Goal: Task Accomplishment & Management: Manage account settings

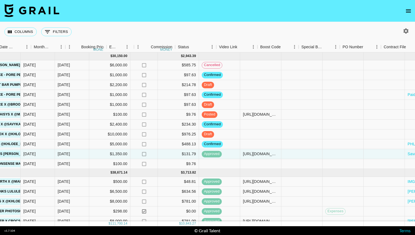
scroll to position [0, 282]
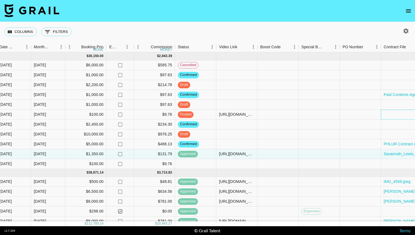
click at [390, 114] on div at bounding box center [401, 115] width 41 height 10
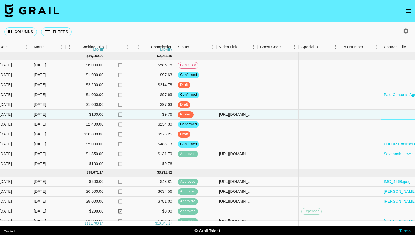
click at [390, 114] on div at bounding box center [401, 115] width 41 height 10
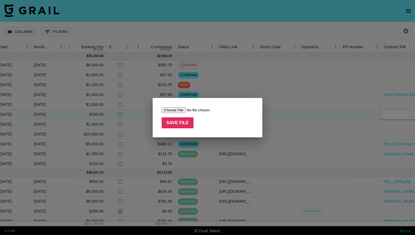
click at [172, 115] on form "Save File" at bounding box center [208, 117] width 92 height 21
click at [174, 110] on input "file" at bounding box center [196, 110] width 69 height 6
type input "C:\fakepath\Maddie Epperson PAID Collaboration LILO.pdf"
click at [172, 123] on input "Save File" at bounding box center [178, 122] width 32 height 11
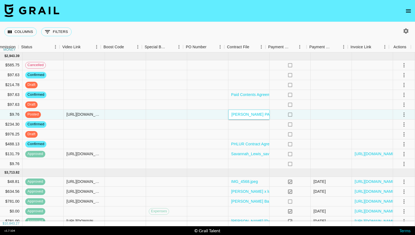
scroll to position [0, 439]
click at [346, 116] on div at bounding box center [331, 115] width 41 height 10
click at [401, 113] on icon "select merge strategy" at bounding box center [404, 114] width 7 height 7
click at [387, 167] on div "Approve" at bounding box center [392, 166] width 17 height 7
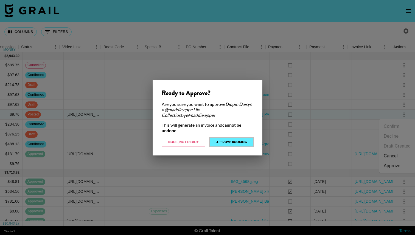
click at [236, 145] on button "Approve Booking" at bounding box center [232, 142] width 44 height 9
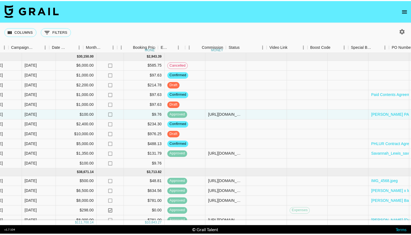
scroll to position [0, 187]
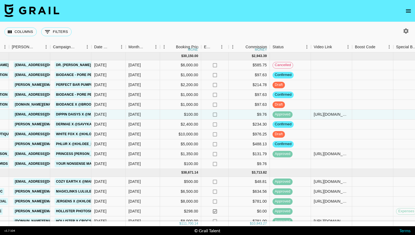
click at [410, 9] on icon "open drawer" at bounding box center [408, 11] width 7 height 7
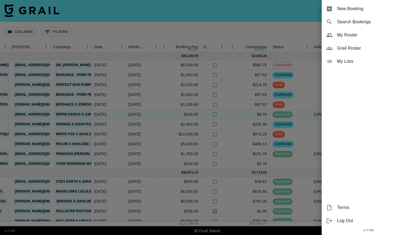
click at [349, 38] on span "My Roster" at bounding box center [374, 35] width 74 height 7
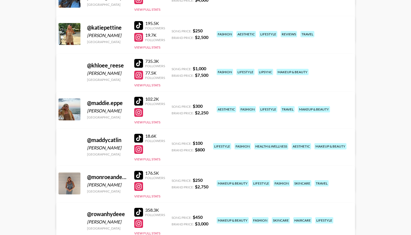
scroll to position [331, 0]
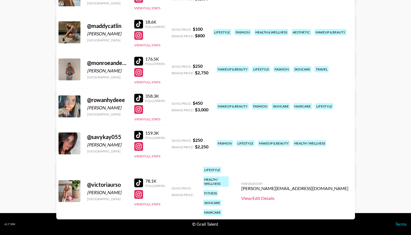
click at [310, 196] on link "View/Edit Details" at bounding box center [294, 198] width 107 height 5
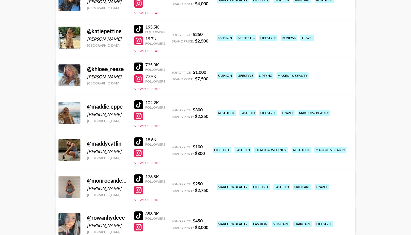
scroll to position [202, 0]
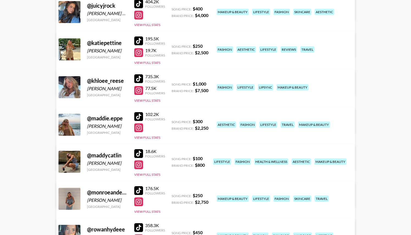
click at [173, 158] on link "View/Edit Details" at bounding box center [119, 160] width 107 height 5
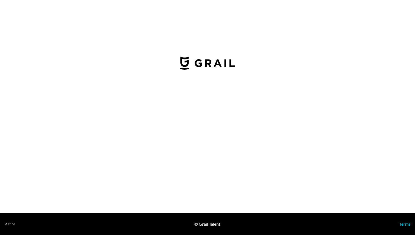
select select "USD"
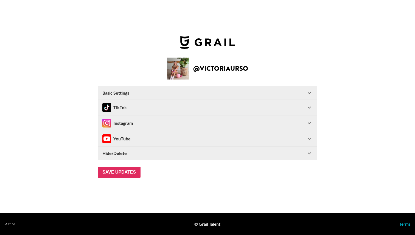
click at [215, 121] on div "Instagram" at bounding box center [204, 123] width 204 height 9
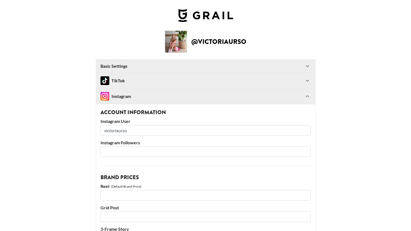
click at [180, 83] on div "TikTok" at bounding box center [202, 80] width 204 height 9
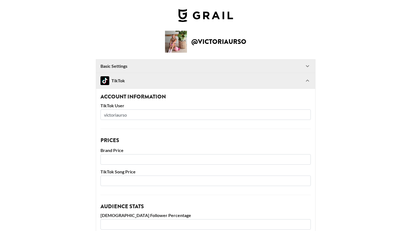
click at [119, 161] on input "number" at bounding box center [205, 159] width 210 height 10
type input "1500"
click at [129, 183] on input "number" at bounding box center [205, 181] width 210 height 10
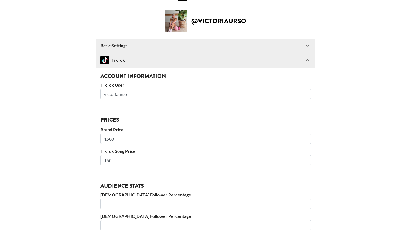
scroll to position [14, 0]
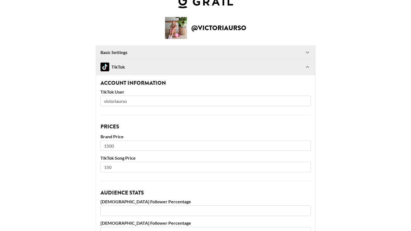
type input "150"
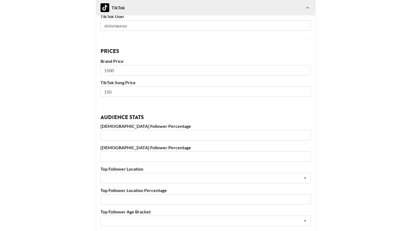
scroll to position [89, 0]
click at [157, 134] on input "number" at bounding box center [205, 135] width 210 height 10
type input "85"
click at [157, 160] on input "number" at bounding box center [205, 156] width 210 height 10
type input "15"
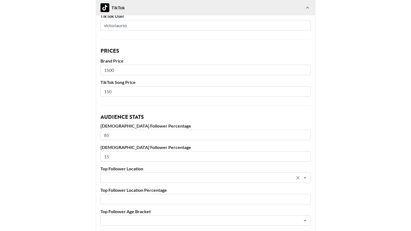
click at [137, 178] on input "text" at bounding box center [198, 178] width 189 height 6
click at [136, 191] on li "[GEOGRAPHIC_DATA]" at bounding box center [207, 189] width 210 height 9
type input "[GEOGRAPHIC_DATA]"
click at [128, 199] on input "number" at bounding box center [205, 199] width 210 height 10
type input "54"
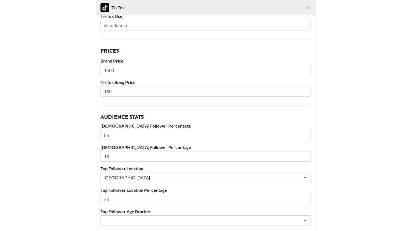
click at [136, 220] on input "text" at bounding box center [198, 221] width 189 height 6
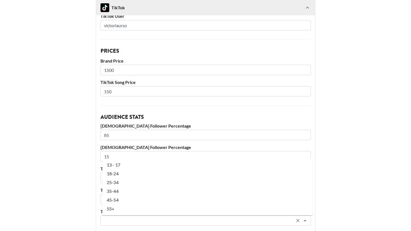
click at [129, 174] on li "18-24" at bounding box center [207, 173] width 210 height 9
type input "18-24"
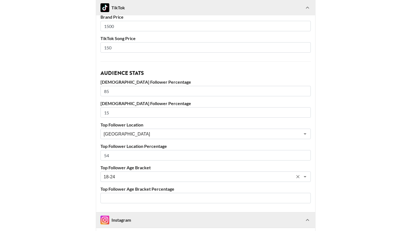
scroll to position [142, 0]
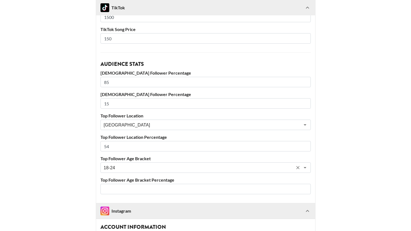
click at [119, 191] on input "number" at bounding box center [205, 189] width 210 height 10
type input "62"
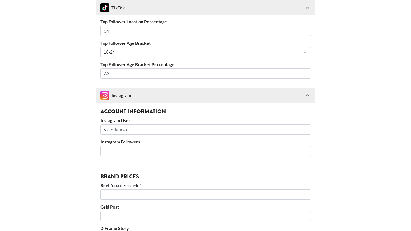
scroll to position [259, 0]
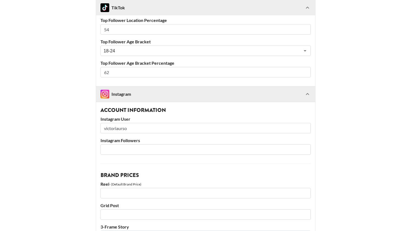
click at [121, 147] on input "number" at bounding box center [205, 149] width 210 height 10
type input "7655"
click at [125, 197] on input "number" at bounding box center [205, 193] width 210 height 10
type input "750"
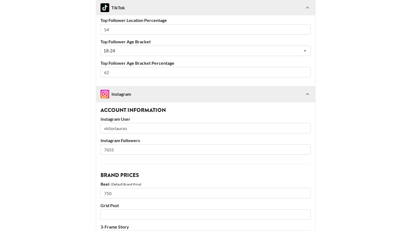
click at [143, 214] on input "number" at bounding box center [205, 214] width 210 height 10
type input "500"
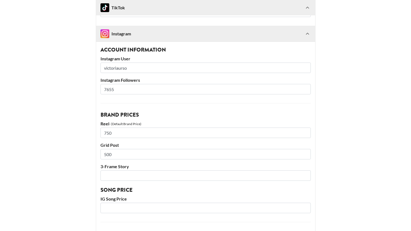
scroll to position [322, 0]
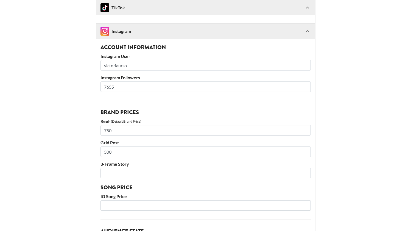
click at [137, 175] on input "number" at bounding box center [205, 173] width 210 height 10
type input "300"
click at [126, 192] on div "Account Information Instagram User victoriaurso Instagram Followers 7655 Brand …" at bounding box center [205, 204] width 219 height 331
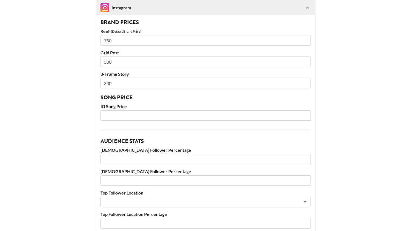
scroll to position [414, 0]
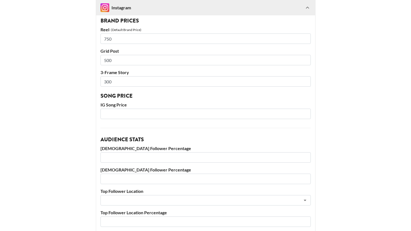
click at [118, 116] on input "number" at bounding box center [205, 114] width 210 height 10
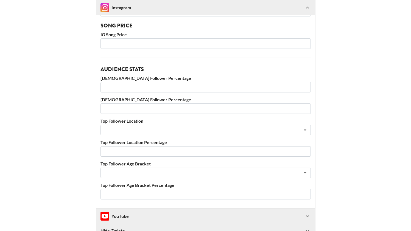
scroll to position [485, 0]
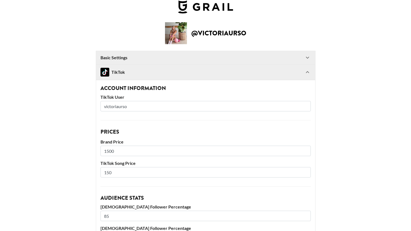
scroll to position [0, 0]
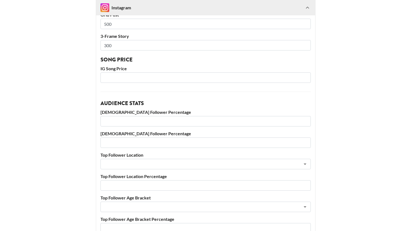
scroll to position [450, 0]
click at [114, 123] on input "number" at bounding box center [205, 121] width 210 height 10
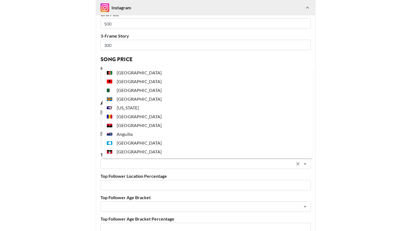
click at [132, 166] on input "text" at bounding box center [198, 164] width 189 height 6
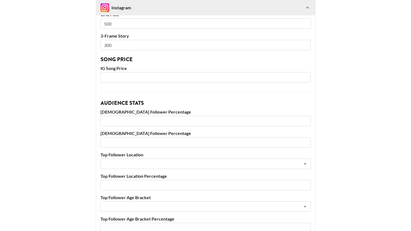
click at [124, 190] on input "number" at bounding box center [205, 185] width 210 height 10
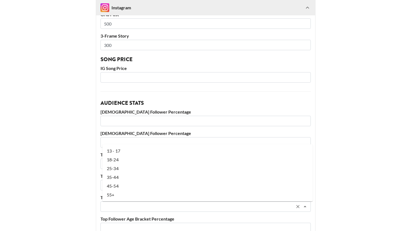
click at [122, 208] on input "text" at bounding box center [198, 207] width 189 height 6
click at [122, 161] on li "18-24" at bounding box center [207, 159] width 210 height 9
type input "18-24"
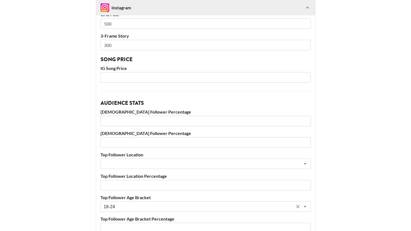
click at [110, 225] on input "number" at bounding box center [205, 228] width 210 height 10
type input "60"
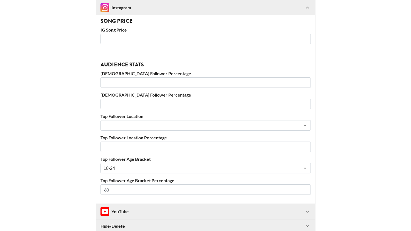
scroll to position [502, 0]
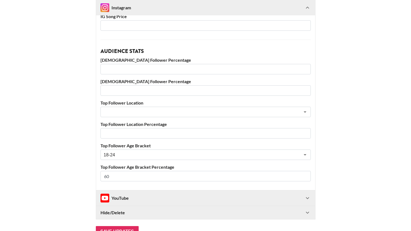
click at [153, 70] on input "number" at bounding box center [205, 69] width 210 height 10
type input "85"
click at [149, 90] on input "number" at bounding box center [205, 90] width 210 height 10
type input "15"
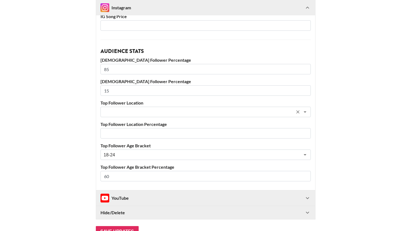
click at [128, 113] on input "text" at bounding box center [198, 112] width 189 height 6
click at [150, 124] on li "[GEOGRAPHIC_DATA]" at bounding box center [207, 123] width 210 height 9
type input "[GEOGRAPHIC_DATA]"
click at [138, 136] on input "number" at bounding box center [205, 133] width 210 height 10
type input "72"
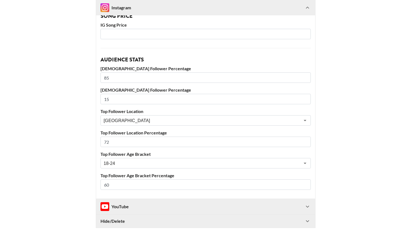
scroll to position [539, 0]
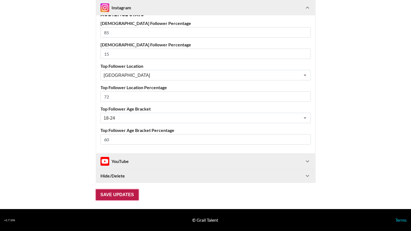
click at [115, 194] on input "Save Updates" at bounding box center [117, 194] width 43 height 11
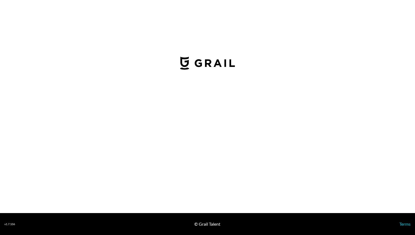
select select "USD"
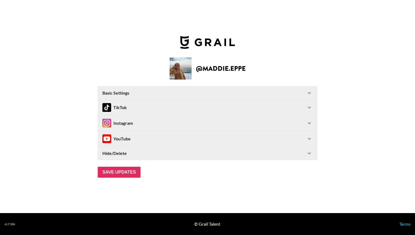
click at [137, 136] on div "YouTube" at bounding box center [204, 139] width 204 height 9
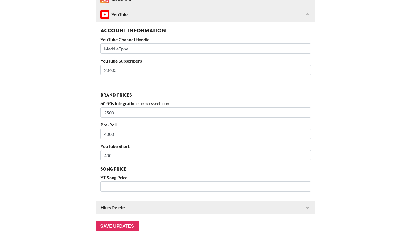
scroll to position [99, 0]
